Goal: Task Accomplishment & Management: Complete application form

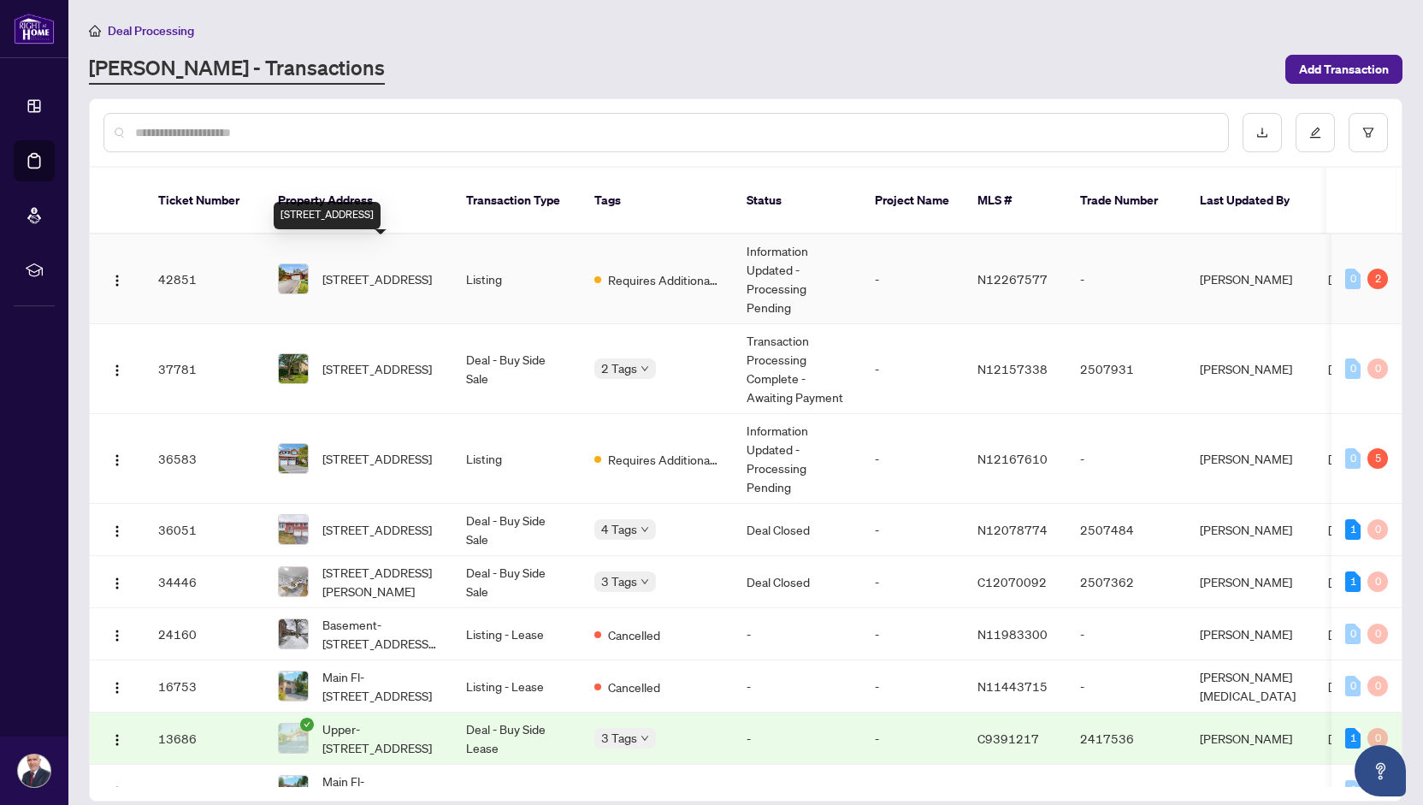
click at [406, 269] on span "[STREET_ADDRESS]" at bounding box center [376, 278] width 109 height 19
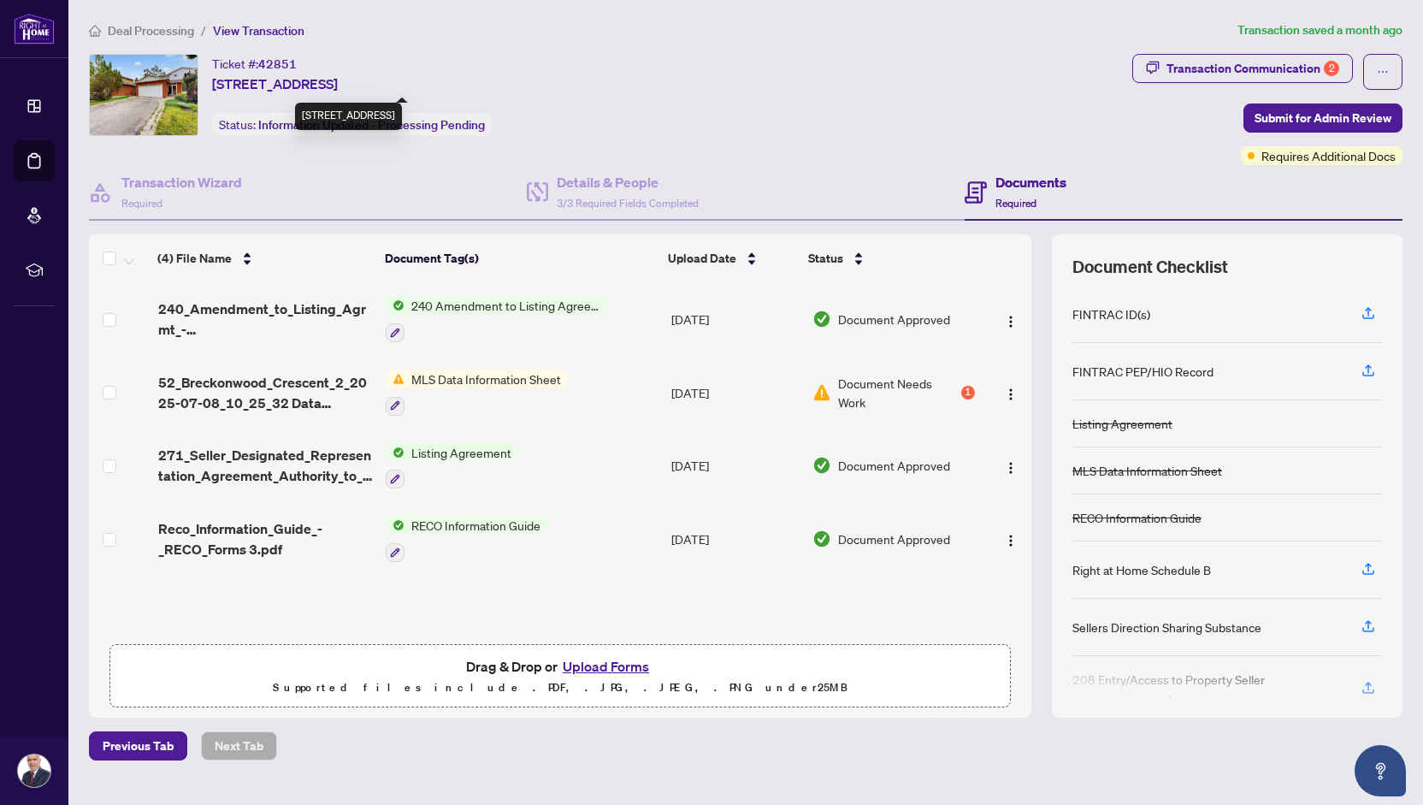
click at [297, 85] on span "[STREET_ADDRESS]" at bounding box center [275, 84] width 126 height 21
click at [573, 660] on button "Upload Forms" at bounding box center [606, 666] width 97 height 22
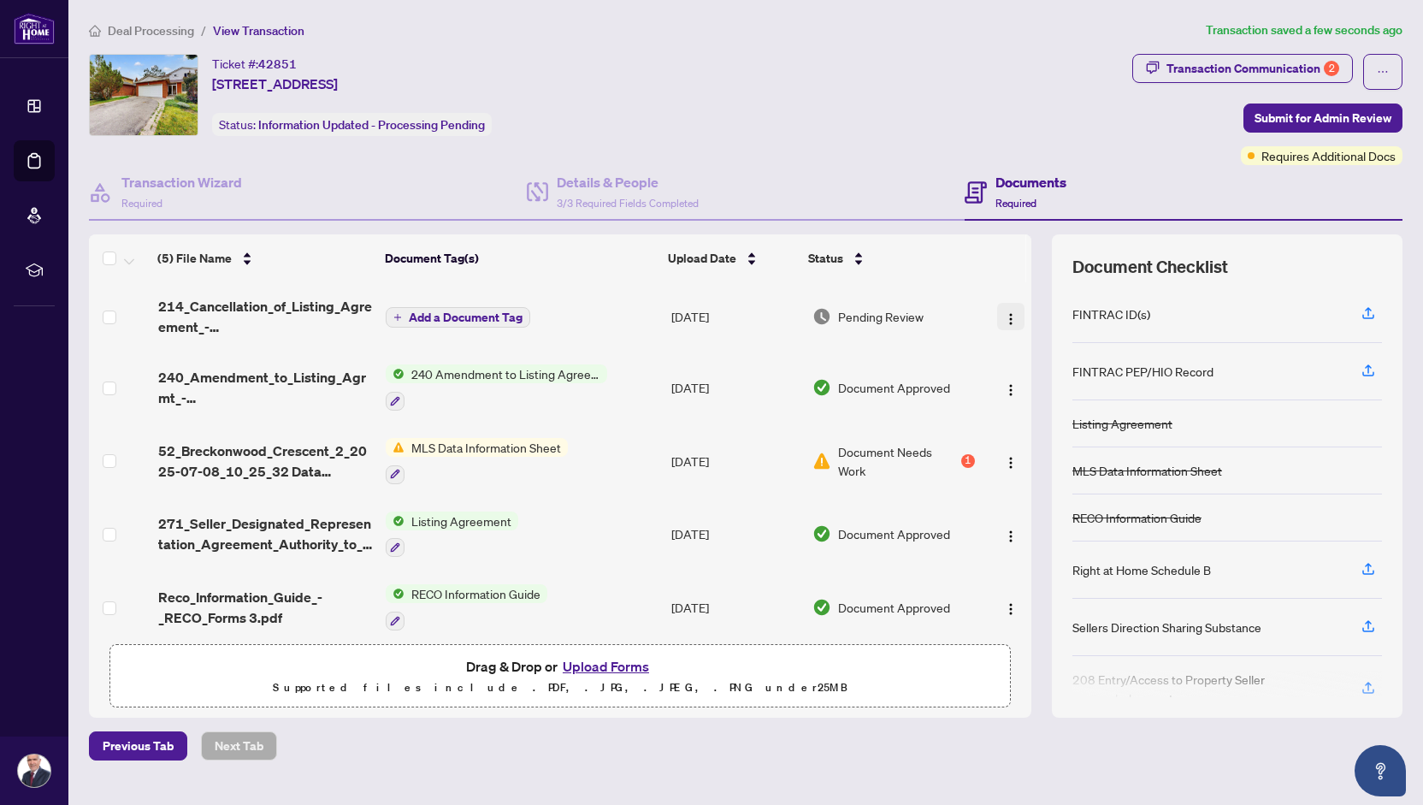
click at [1006, 313] on img "button" at bounding box center [1011, 319] width 14 height 14
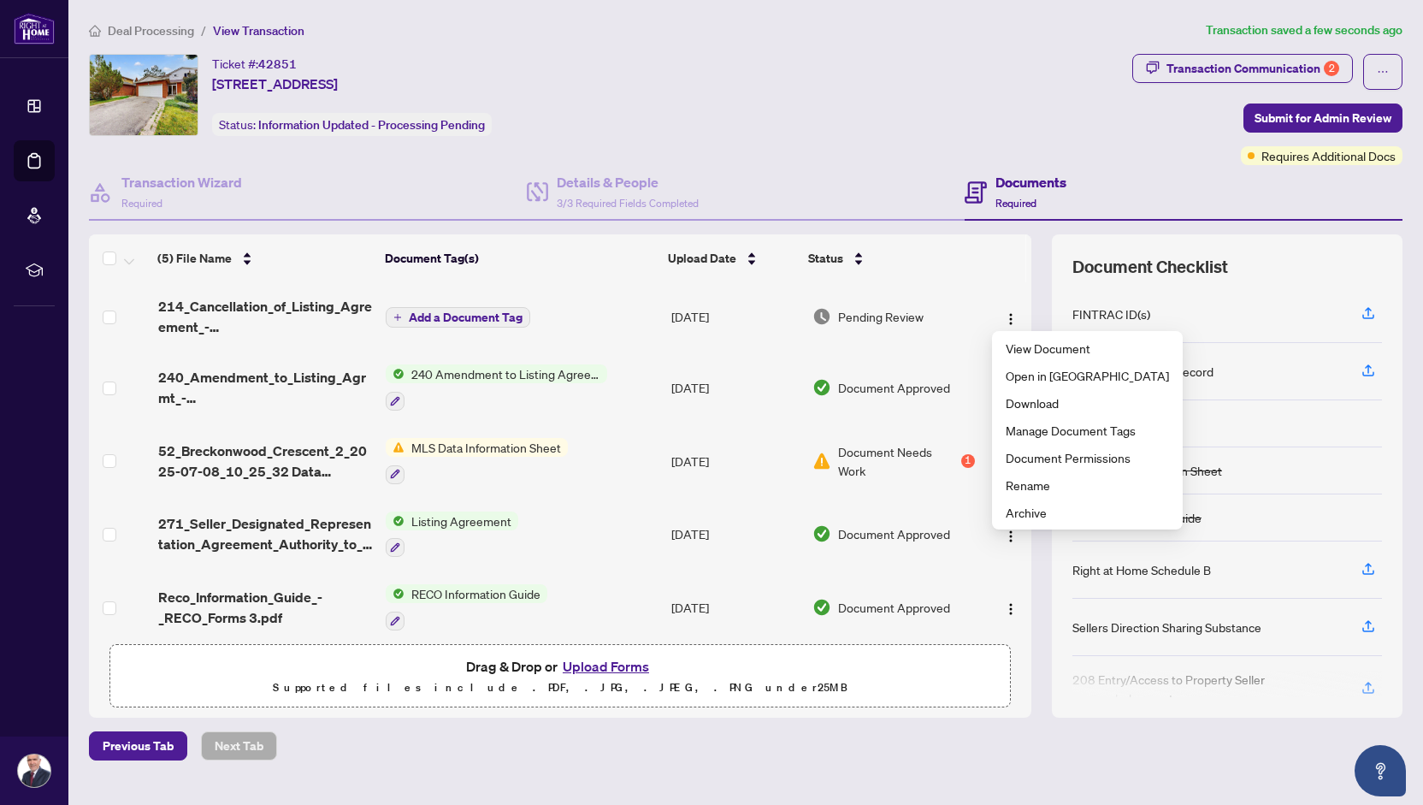
click at [886, 679] on p "Supported files include .PDF, .JPG, .JPEG, .PNG under 25 MB" at bounding box center [560, 687] width 879 height 21
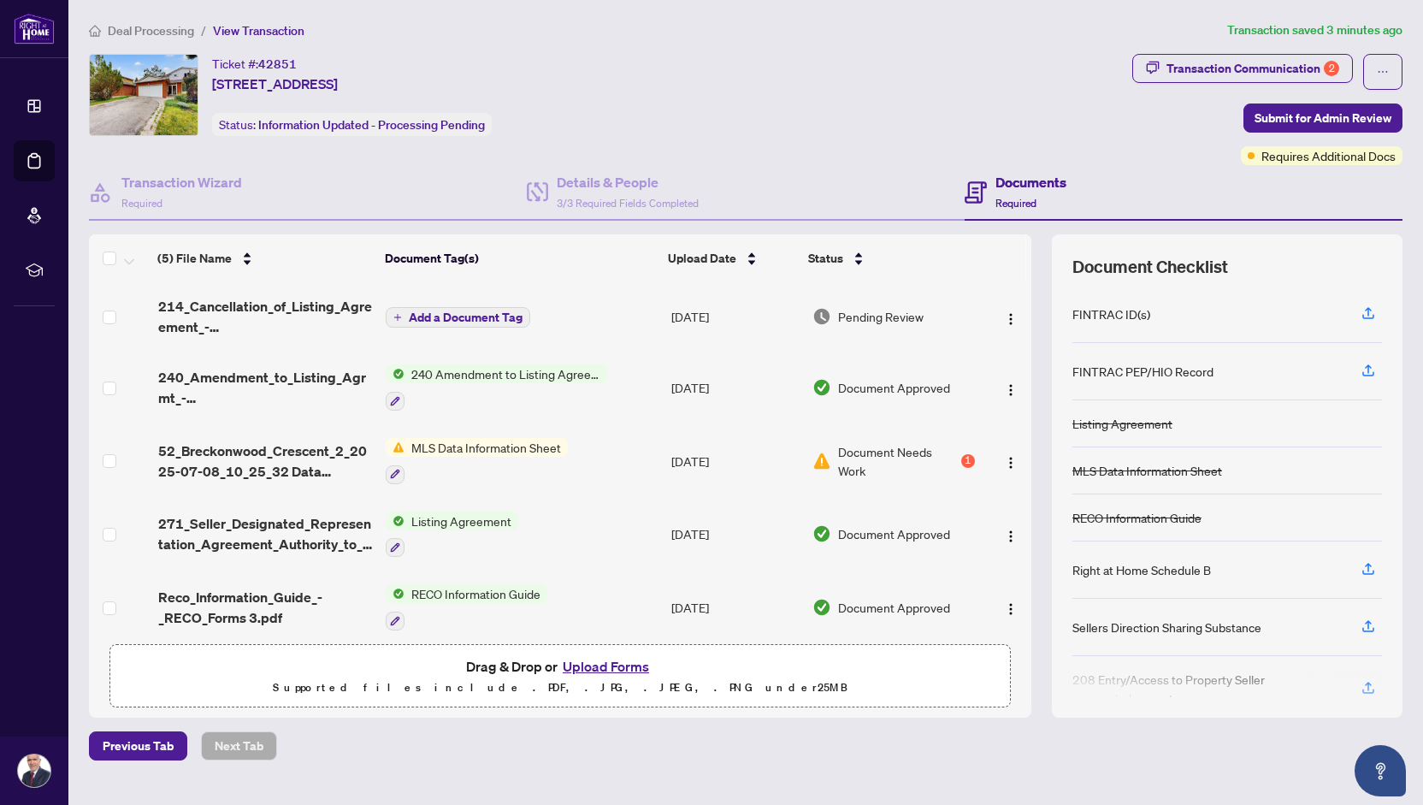
click at [528, 665] on span "Drag & Drop or Upload Forms" at bounding box center [560, 666] width 188 height 22
click at [585, 663] on button "Upload Forms" at bounding box center [606, 666] width 97 height 22
click at [603, 665] on button "Upload Forms" at bounding box center [606, 666] width 97 height 22
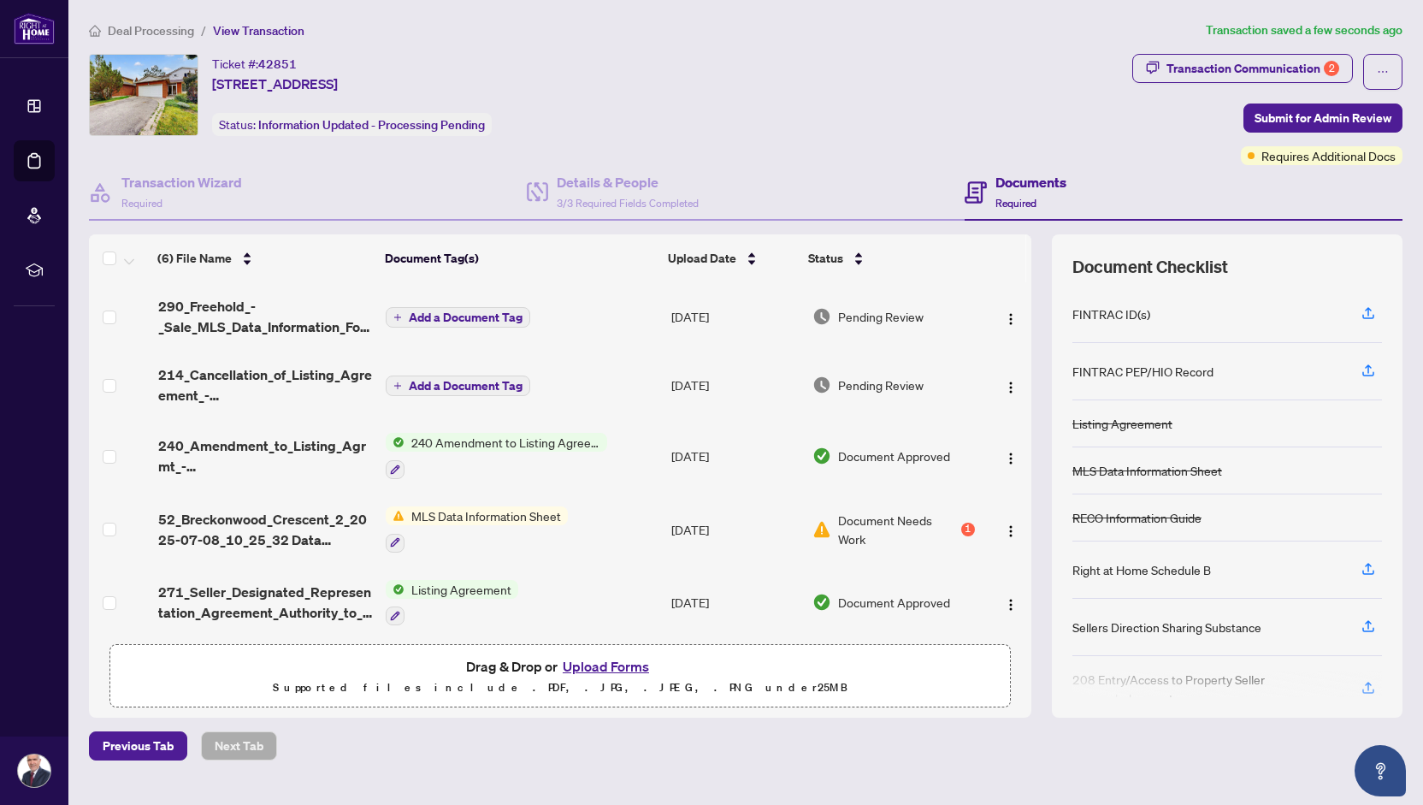
click at [417, 311] on span "Add a Document Tag" at bounding box center [466, 317] width 114 height 12
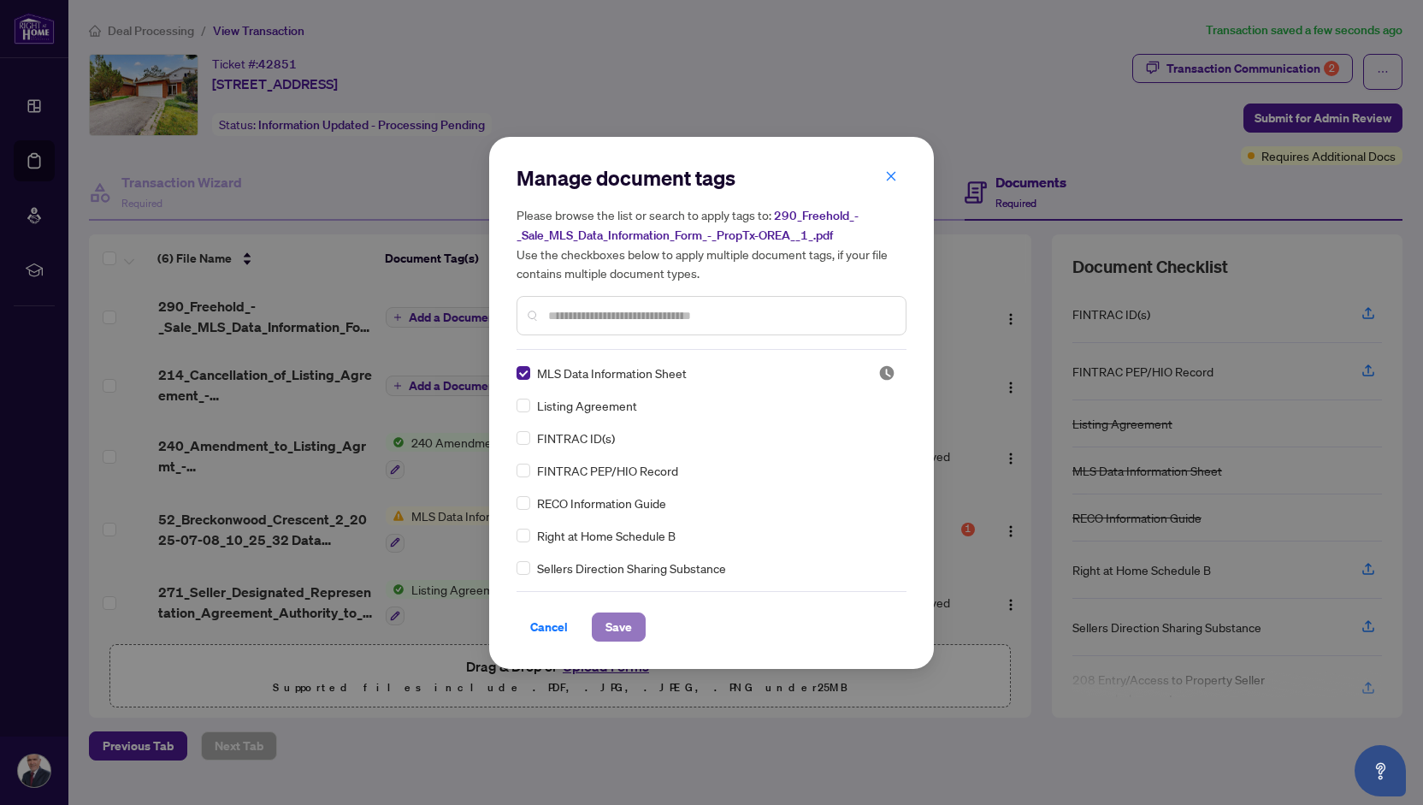
click at [616, 617] on span "Save" at bounding box center [619, 626] width 27 height 27
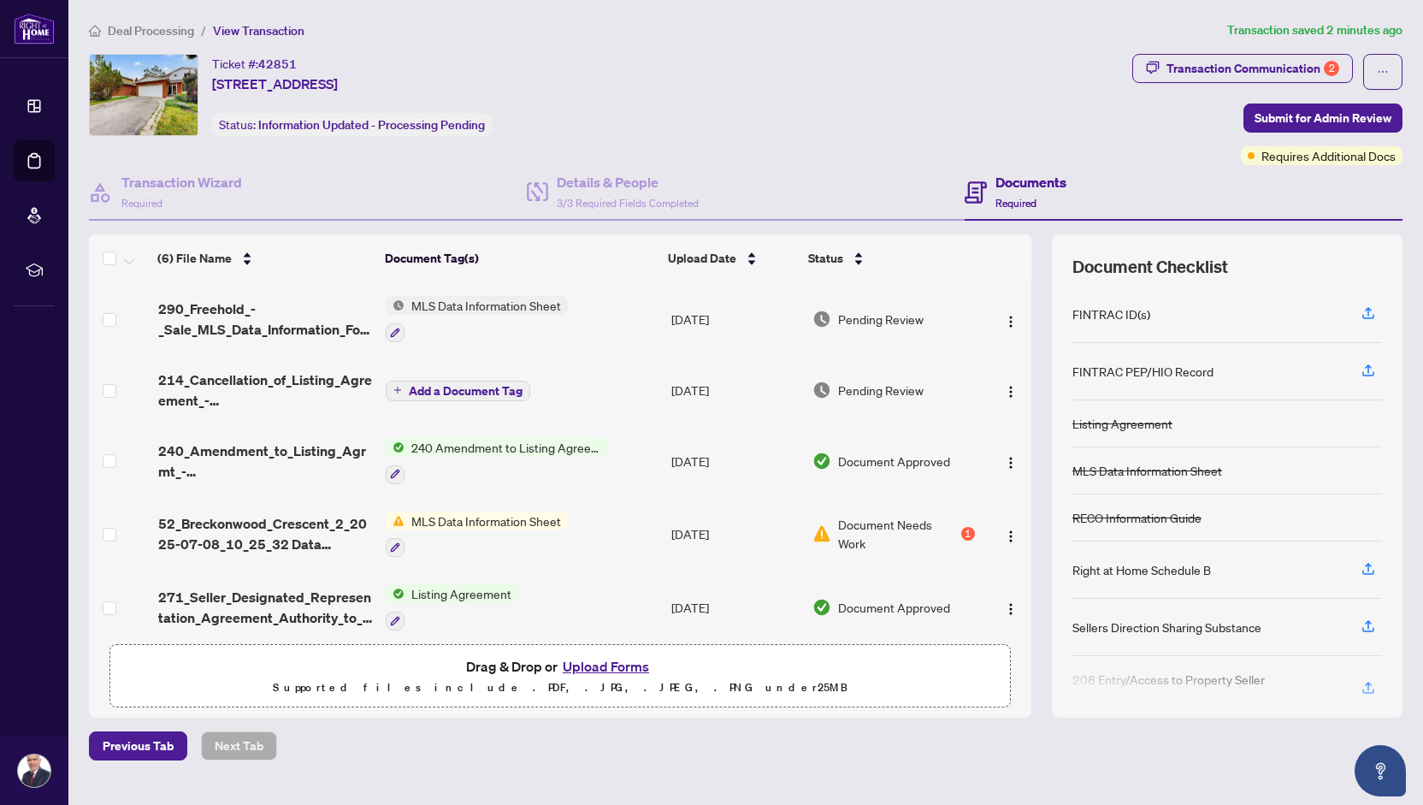
click at [599, 663] on button "Upload Forms" at bounding box center [606, 666] width 97 height 22
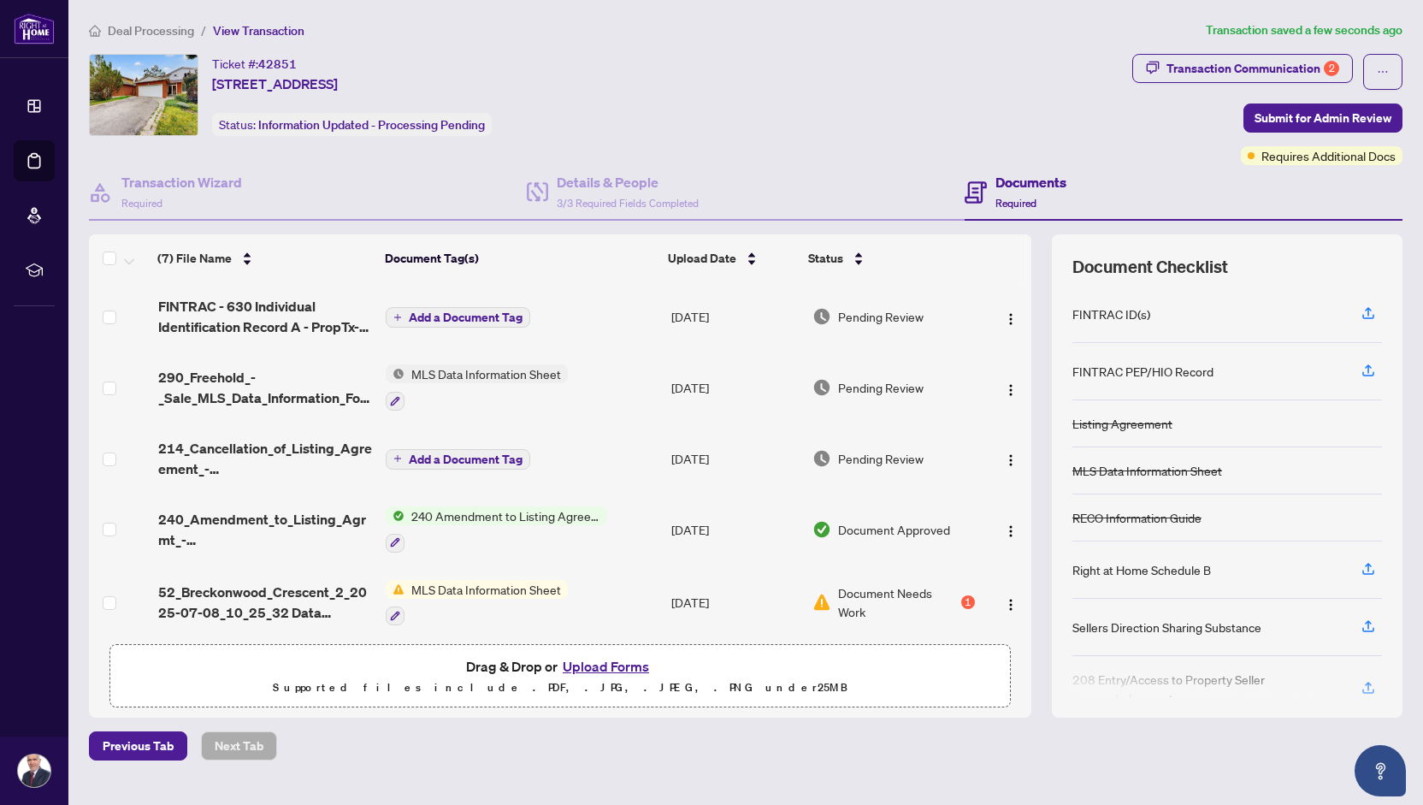
click at [486, 315] on span "Add a Document Tag" at bounding box center [466, 317] width 114 height 12
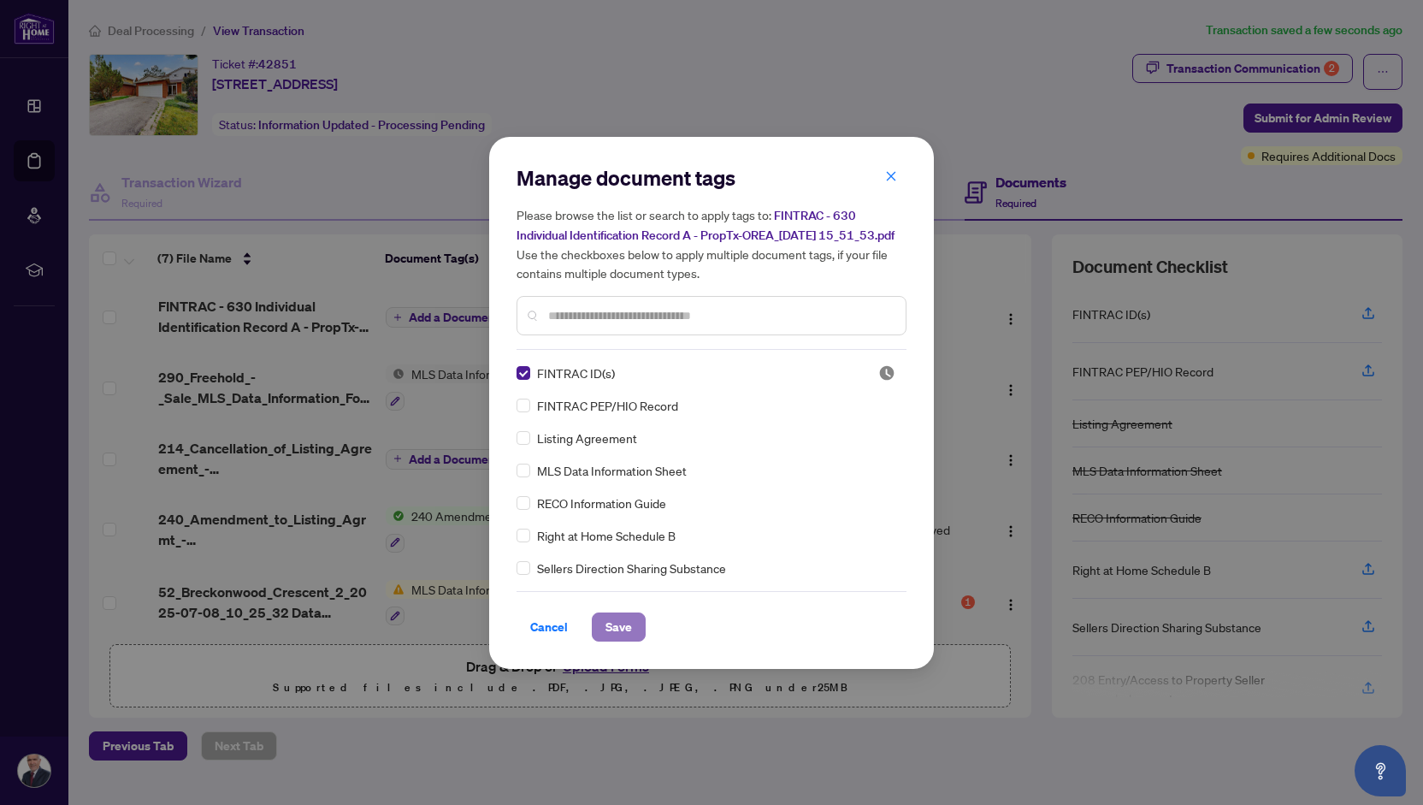
click at [625, 628] on span "Save" at bounding box center [619, 626] width 27 height 27
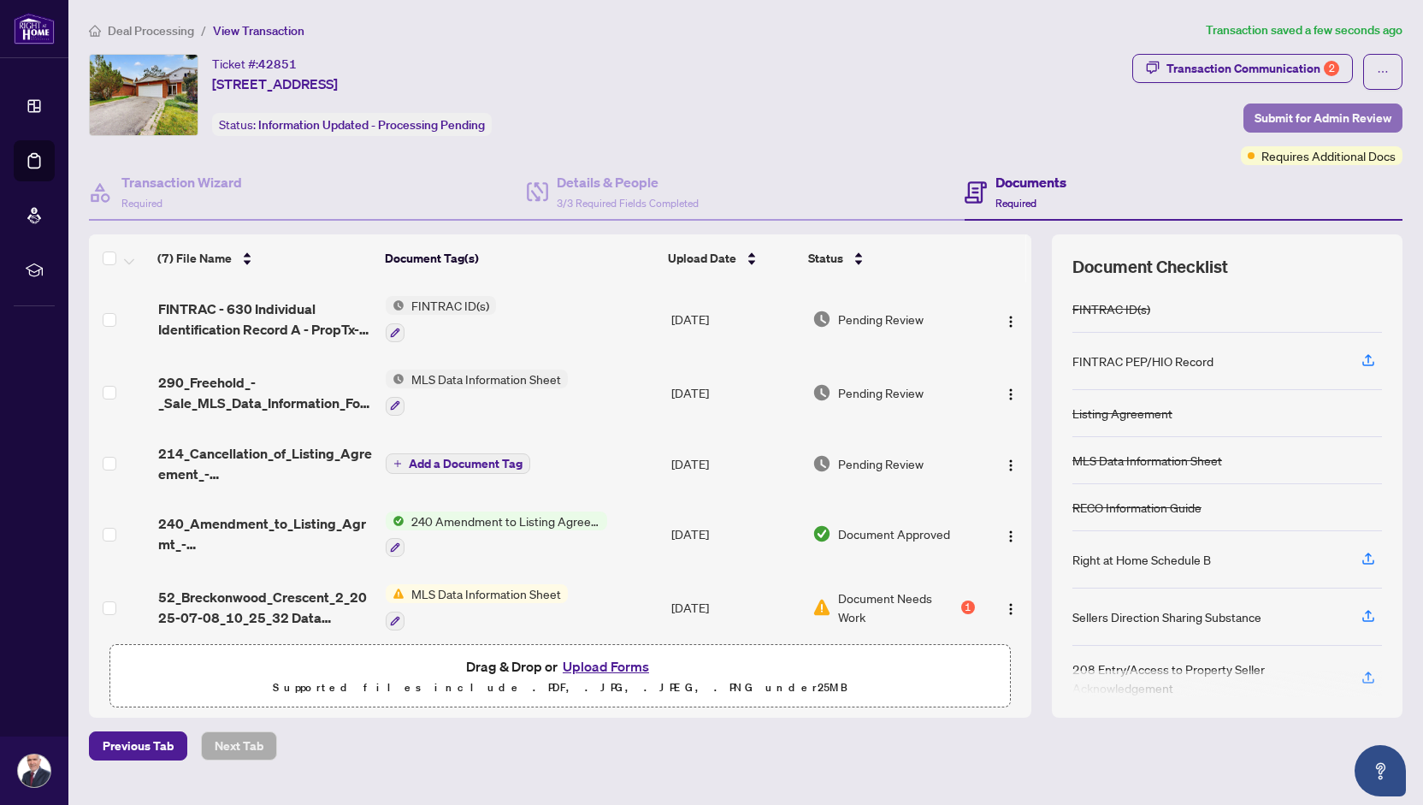
click at [1316, 114] on span "Submit for Admin Review" at bounding box center [1323, 117] width 137 height 27
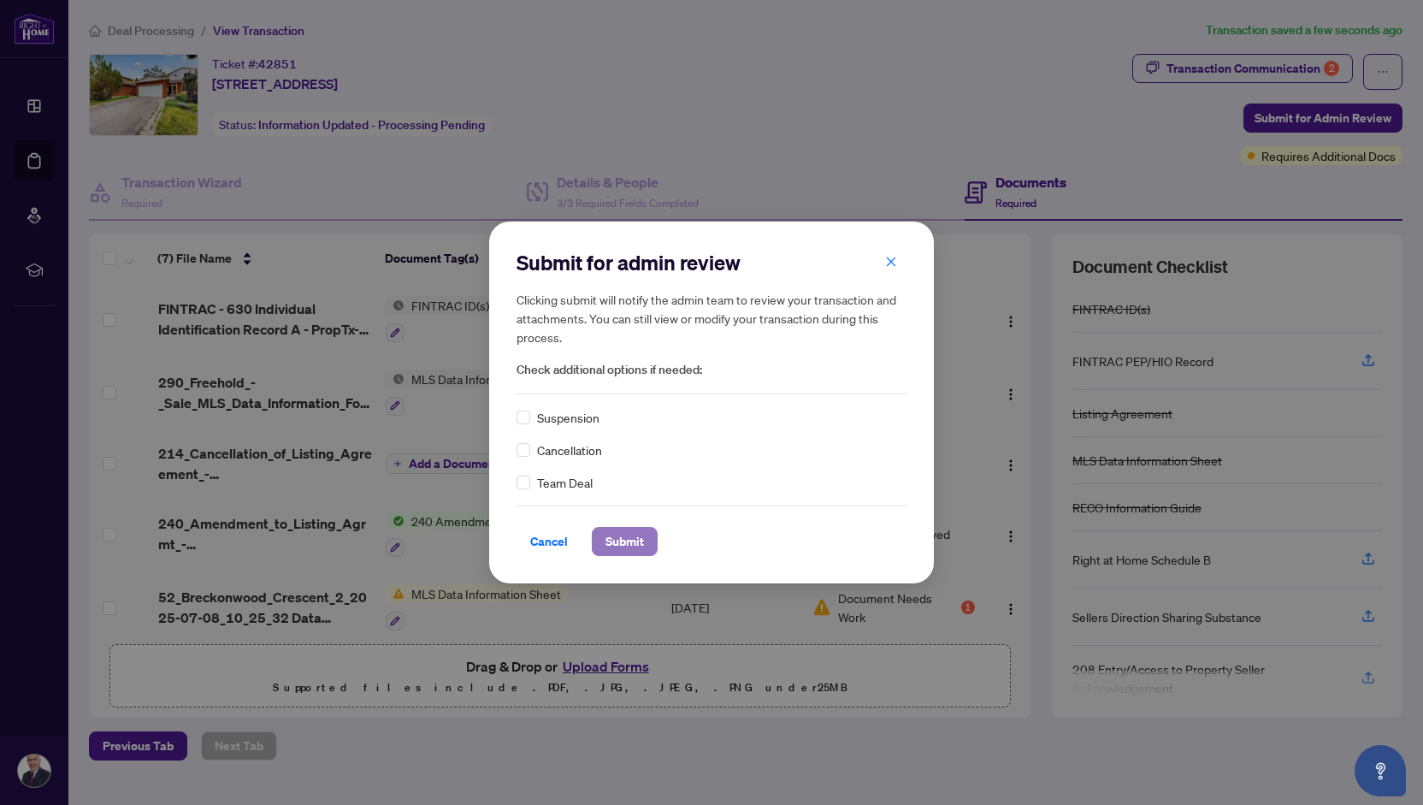
click at [631, 536] on span "Submit" at bounding box center [625, 541] width 38 height 27
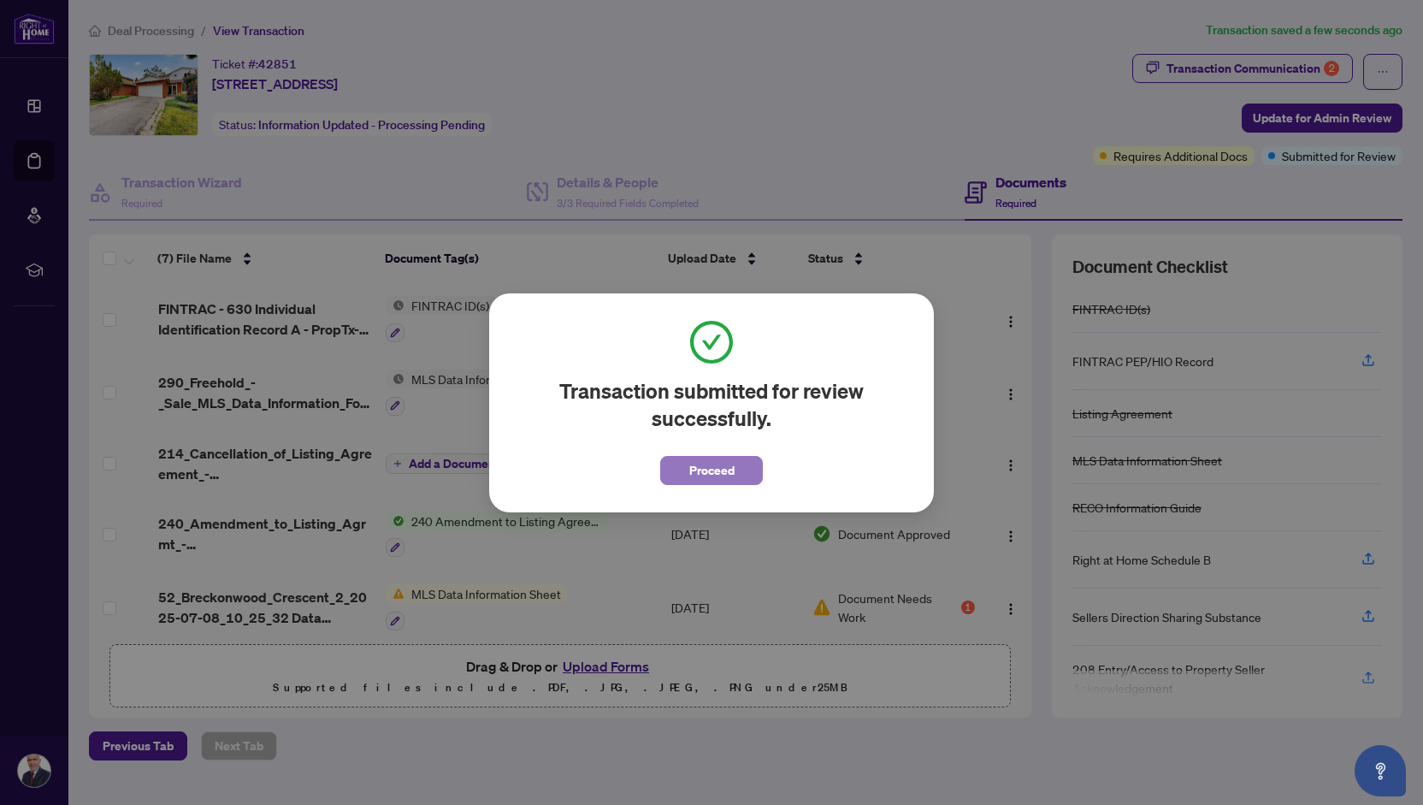
click at [701, 469] on span "Proceed" at bounding box center [711, 470] width 45 height 27
